Goal: Information Seeking & Learning: Learn about a topic

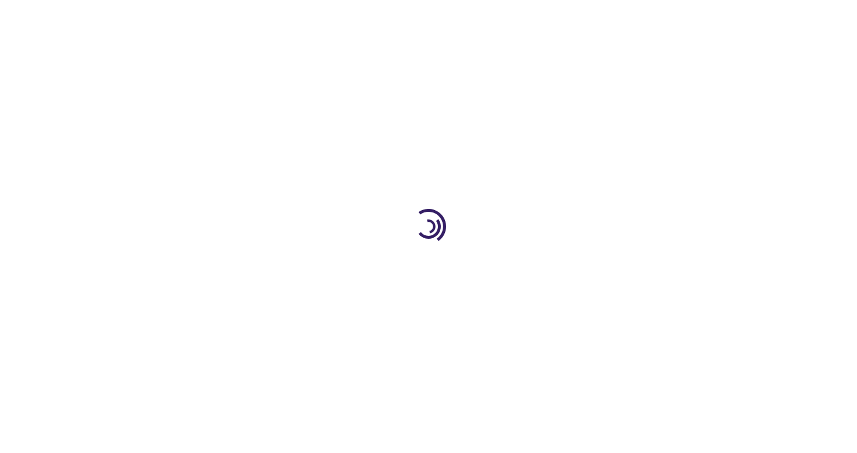
type input "0"
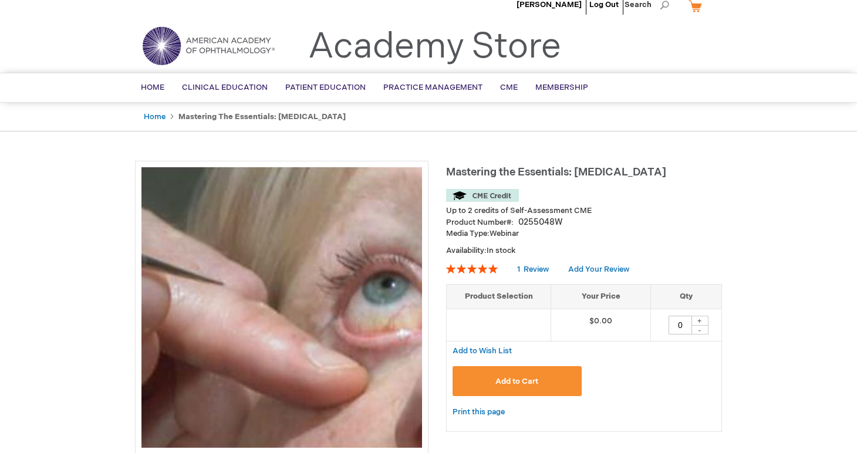
scroll to position [14, 0]
click at [161, 113] on link "Home" at bounding box center [155, 116] width 22 height 9
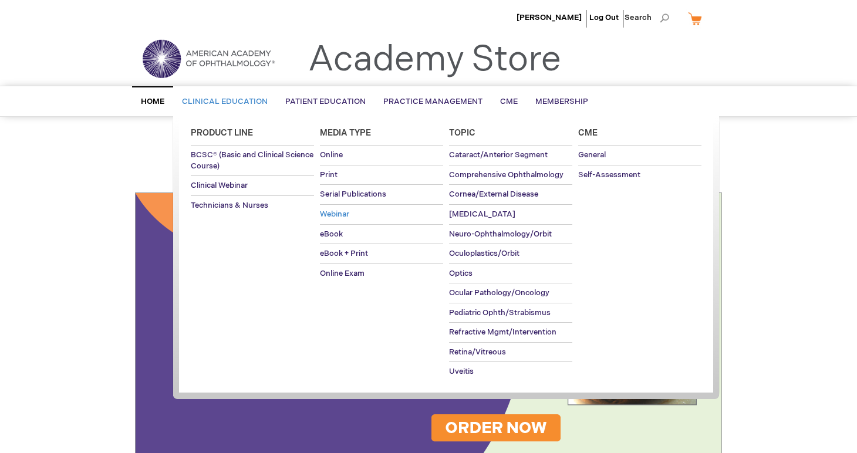
click at [329, 211] on span "Webinar" at bounding box center [334, 214] width 29 height 9
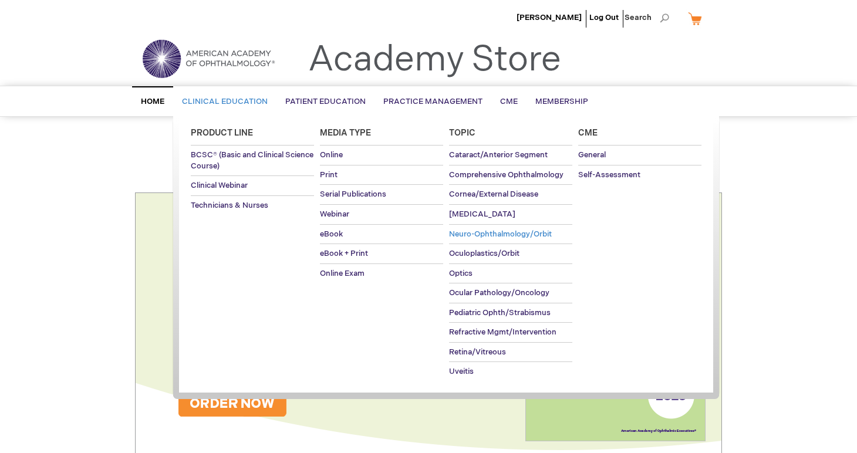
click at [466, 232] on span "Neuro-Ophthalmology/Orbit" at bounding box center [500, 234] width 103 height 9
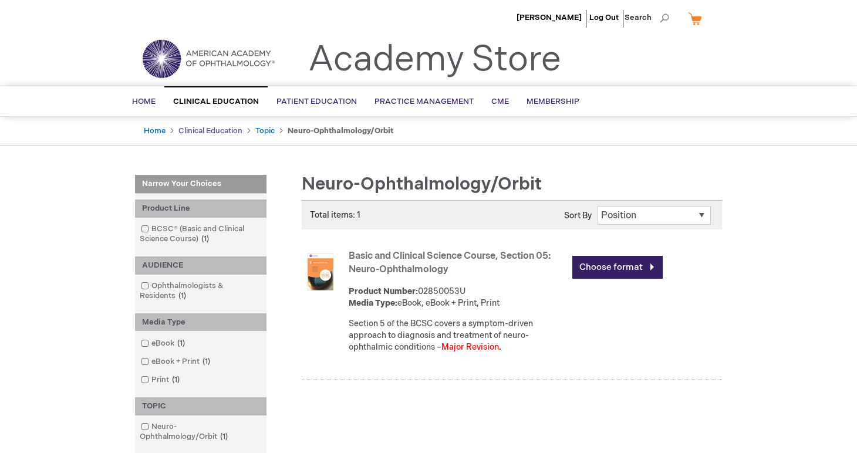
click at [219, 130] on link "Clinical Education" at bounding box center [210, 130] width 64 height 9
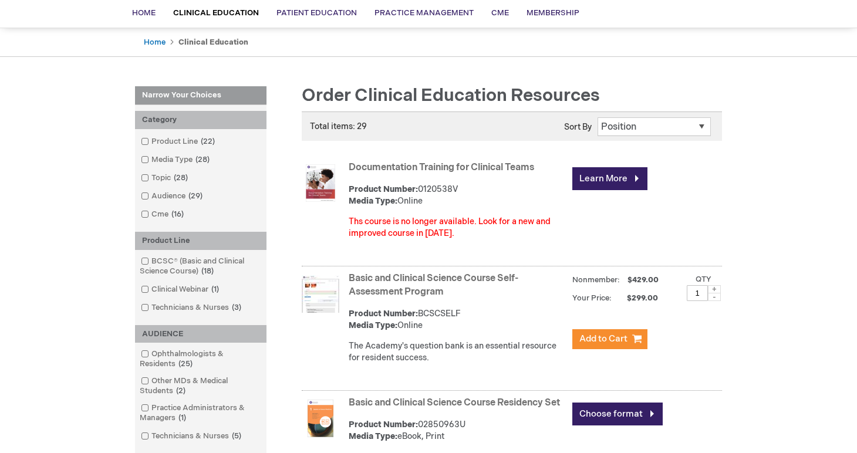
scroll to position [90, 0]
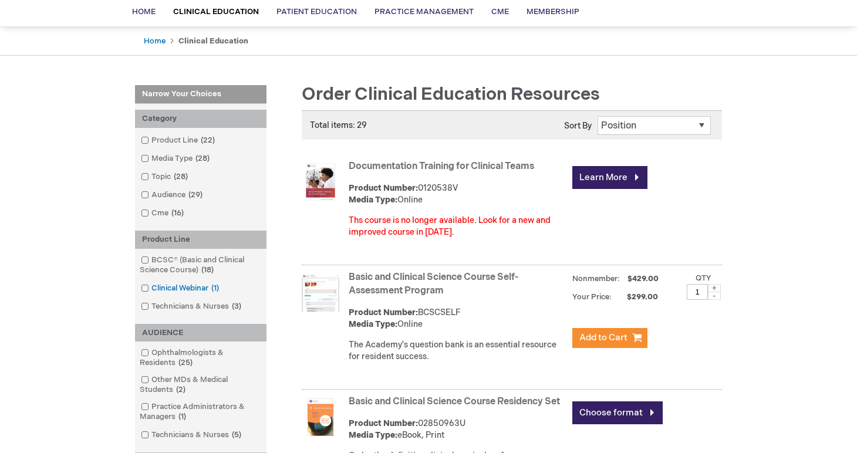
click at [151, 286] on span at bounding box center [151, 288] width 0 height 9
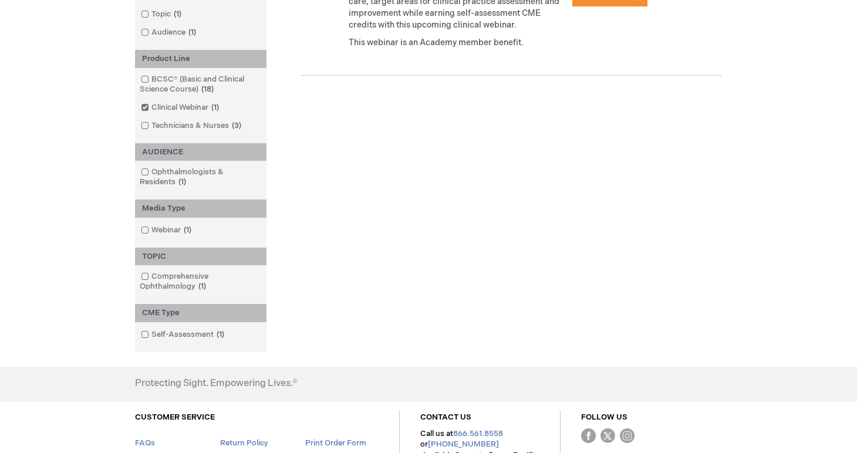
scroll to position [323, 0]
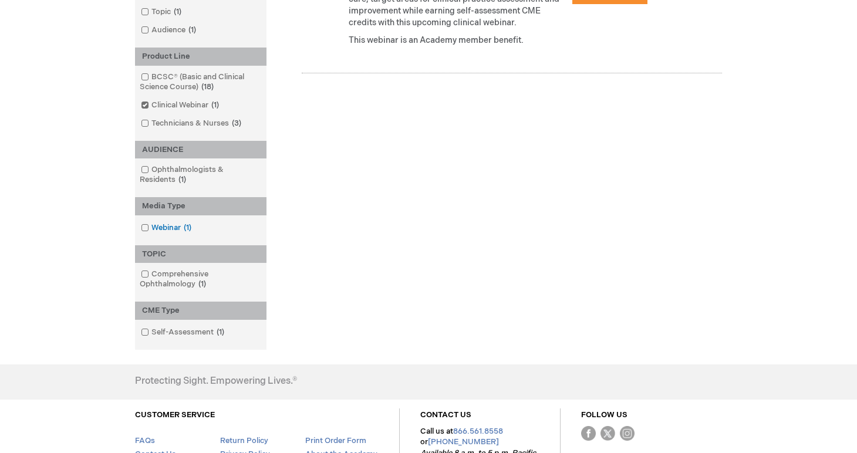
click at [151, 227] on span at bounding box center [151, 227] width 0 height 9
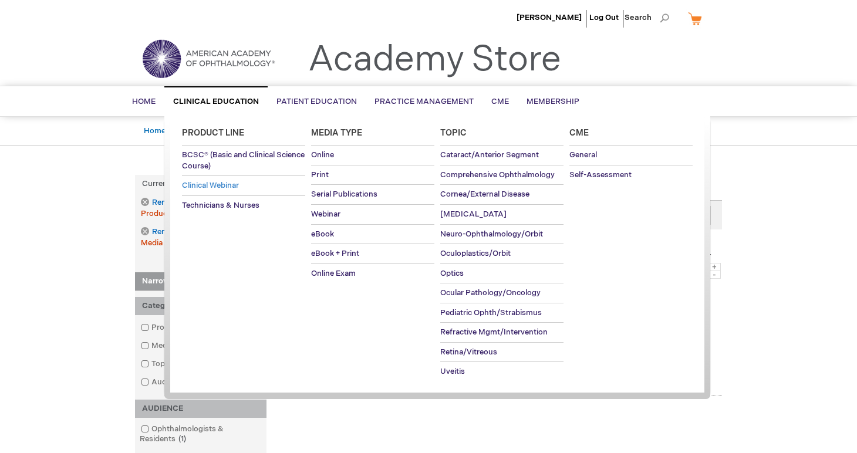
click at [225, 182] on span "Clinical Webinar" at bounding box center [210, 185] width 57 height 9
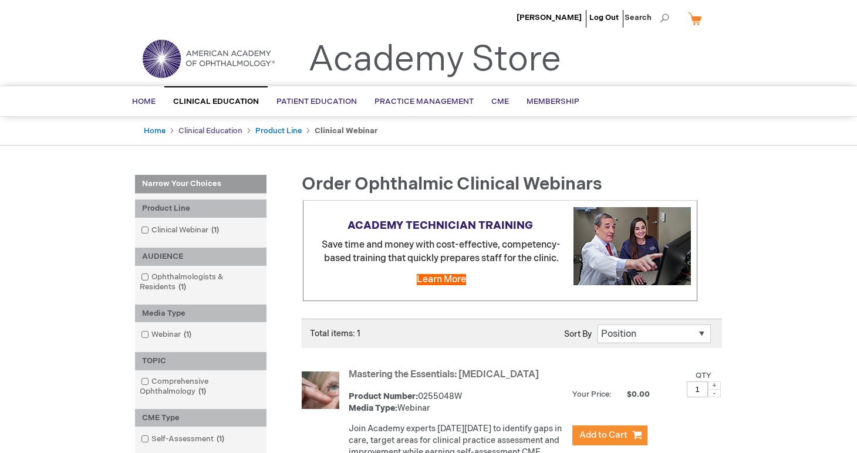
click at [232, 131] on link "Clinical Education" at bounding box center [210, 130] width 64 height 9
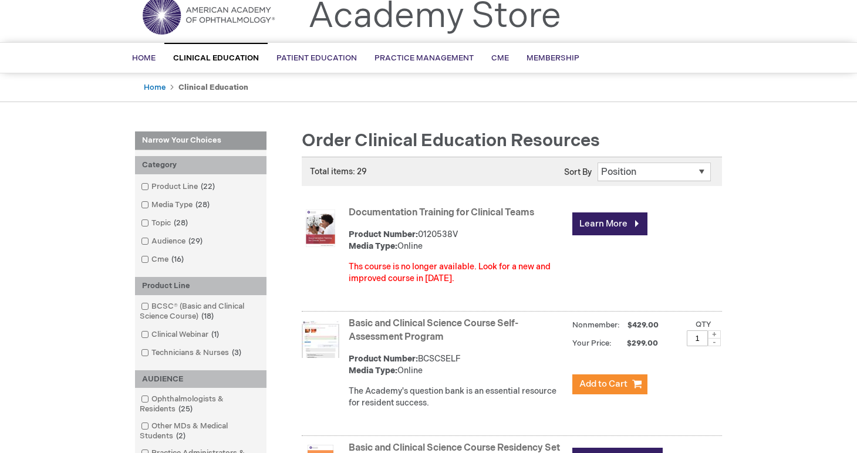
scroll to position [43, 0]
click at [151, 255] on span at bounding box center [151, 259] width 0 height 9
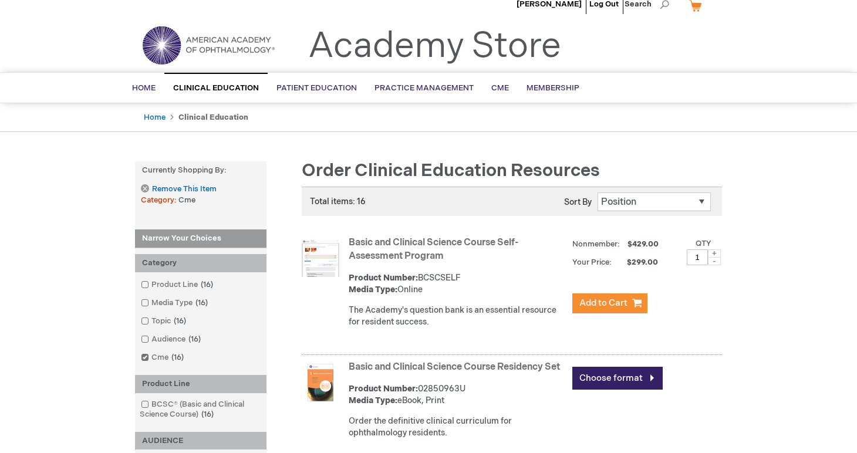
scroll to position [16, 0]
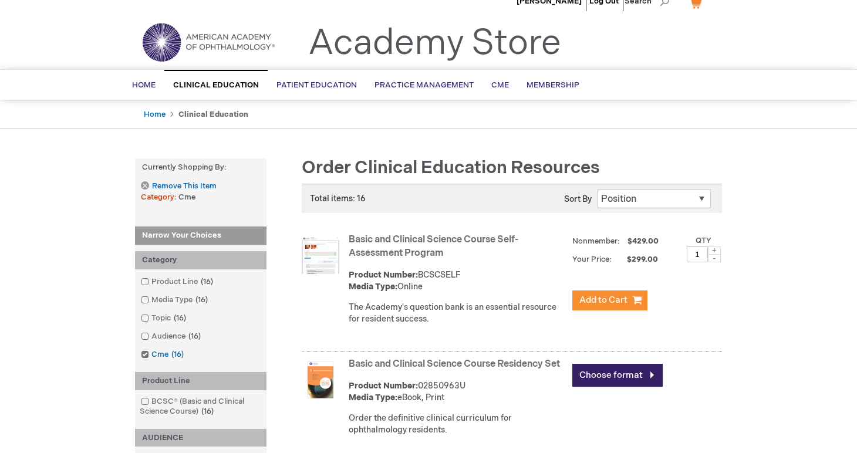
click at [151, 353] on span at bounding box center [151, 354] width 0 height 9
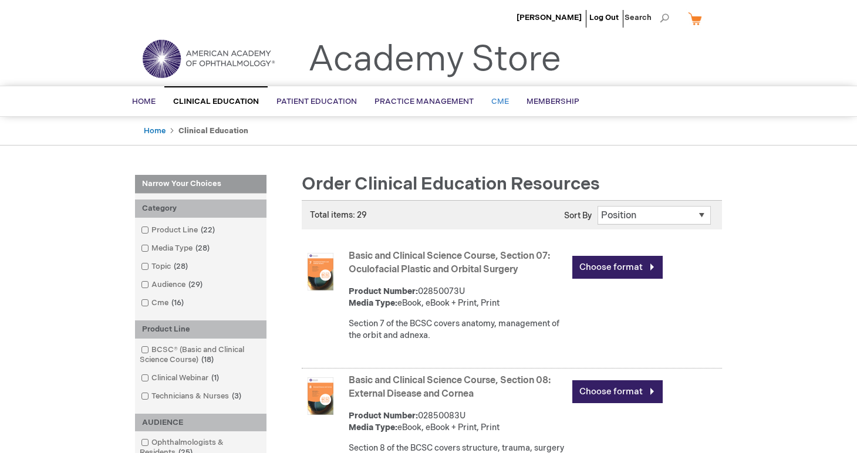
click at [496, 105] on span "CME" at bounding box center [500, 101] width 18 height 9
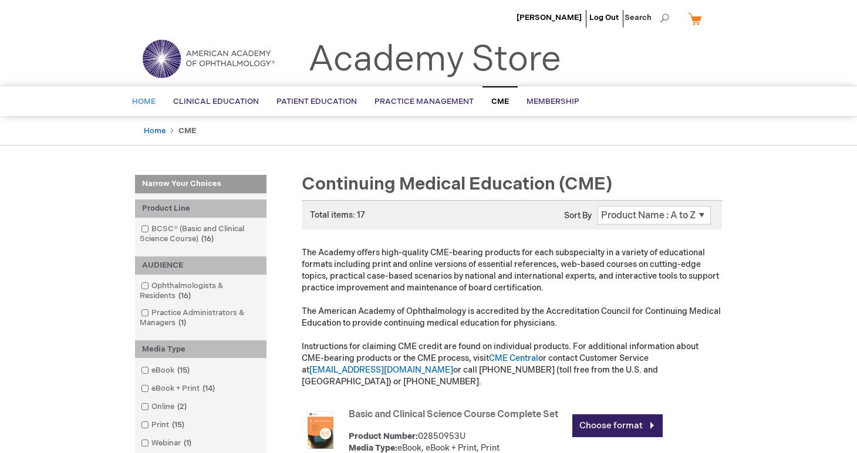
click at [149, 103] on span "Home" at bounding box center [143, 101] width 23 height 9
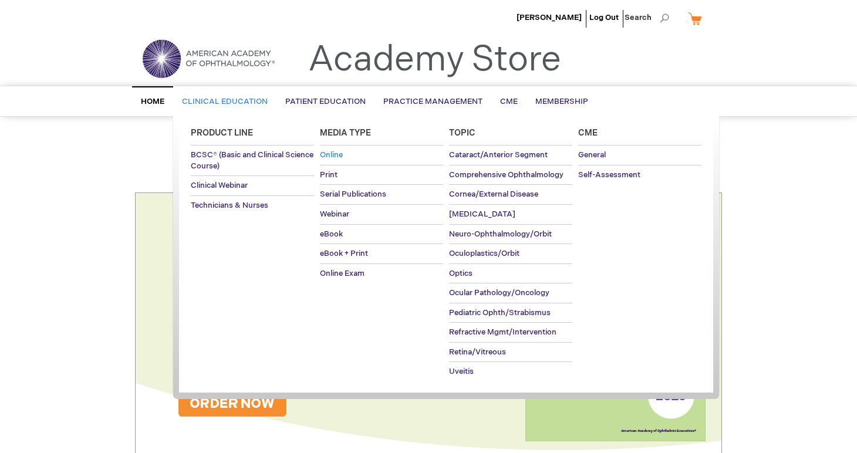
click at [330, 151] on span "Online" at bounding box center [331, 154] width 23 height 9
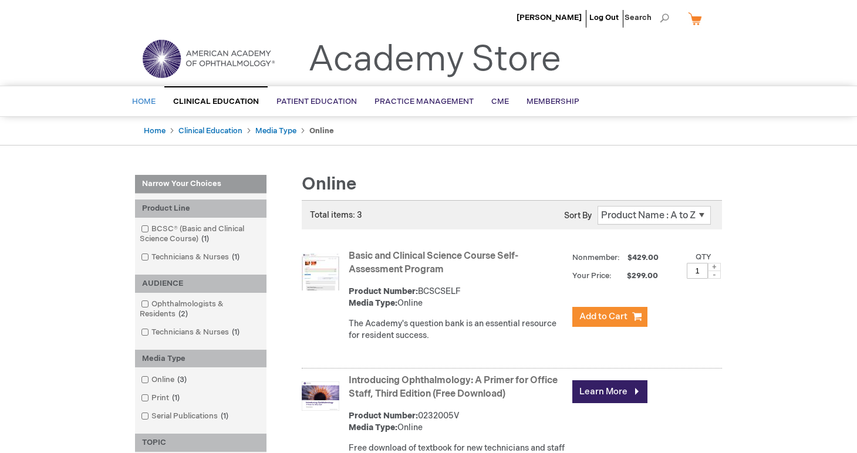
click at [149, 99] on span "Home" at bounding box center [143, 101] width 23 height 9
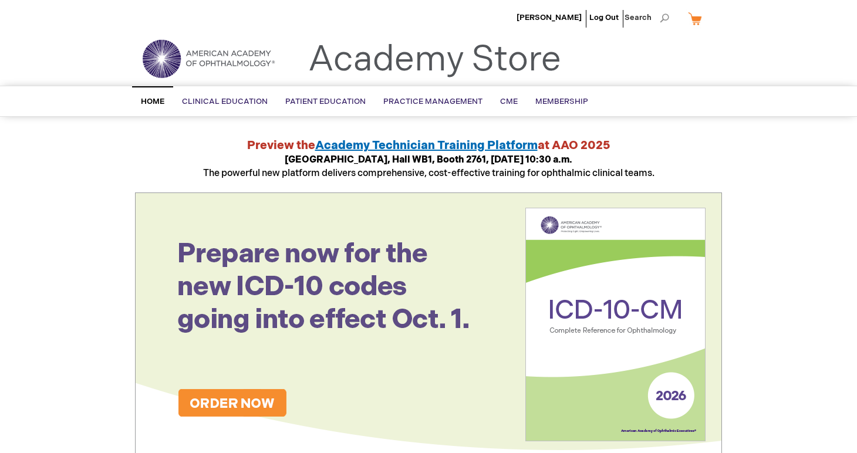
click at [163, 60] on img at bounding box center [208, 59] width 141 height 42
